Goal: Task Accomplishment & Management: Manage account settings

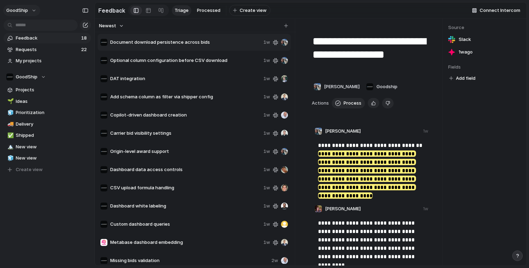
click at [30, 8] on button "GoodShip" at bounding box center [21, 10] width 37 height 11
click at [33, 26] on span "Settings" at bounding box center [25, 26] width 19 height 7
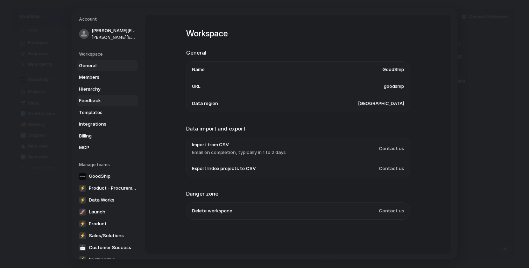
click at [97, 104] on link "Feedback" at bounding box center [107, 100] width 61 height 11
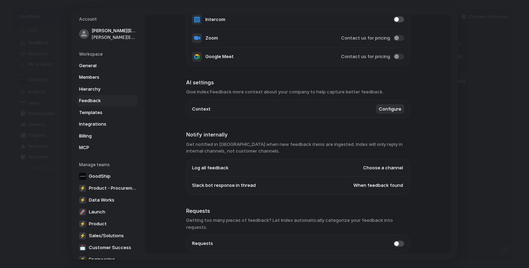
scroll to position [122, 0]
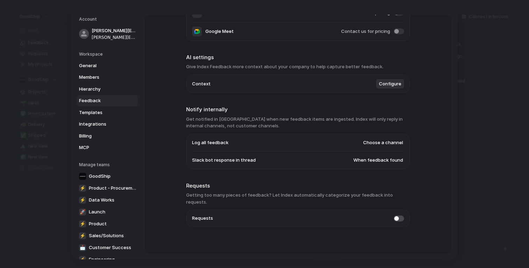
click at [390, 162] on span "When feedback found" at bounding box center [378, 160] width 50 height 7
click at [384, 173] on li "Never" at bounding box center [379, 172] width 55 height 11
